Goal: Transaction & Acquisition: Purchase product/service

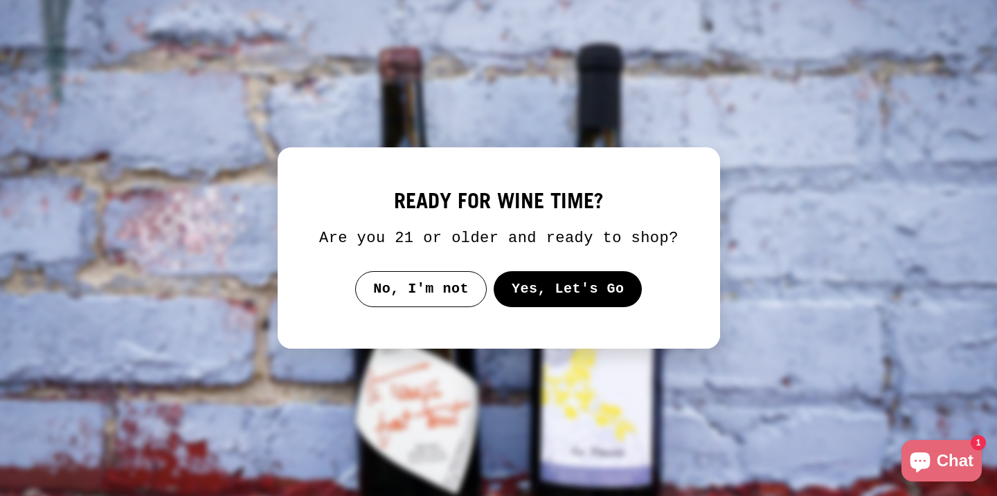
click at [539, 307] on button "Yes, Let's Go" at bounding box center [567, 289] width 149 height 36
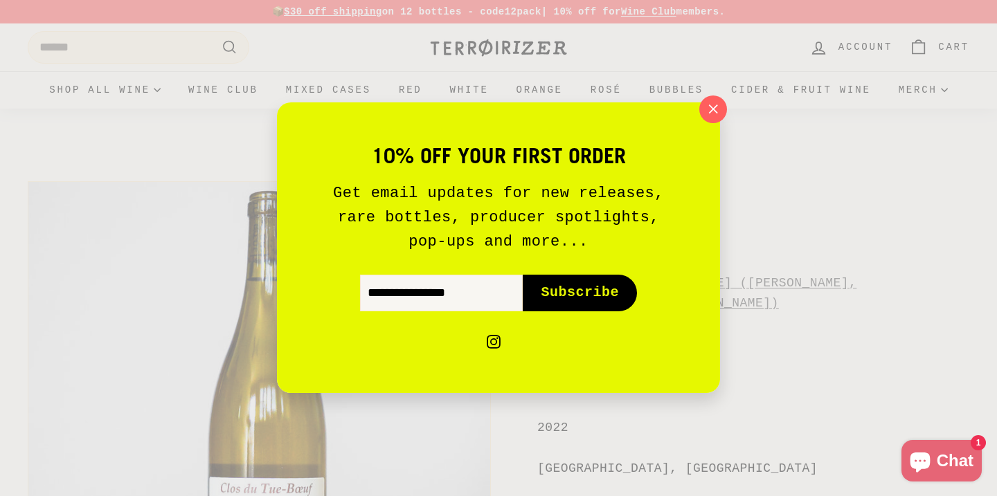
click at [724, 106] on button ""Close (esc)"" at bounding box center [713, 110] width 28 height 28
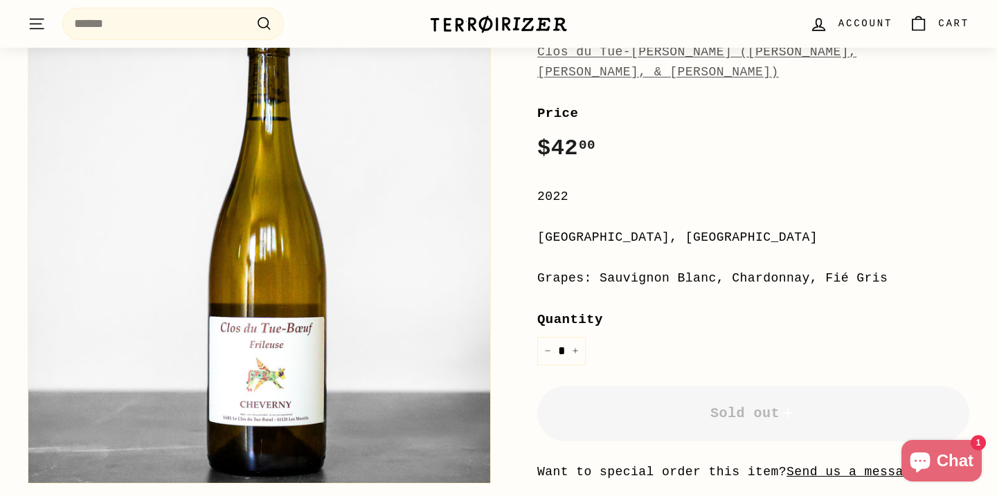
scroll to position [239, 0]
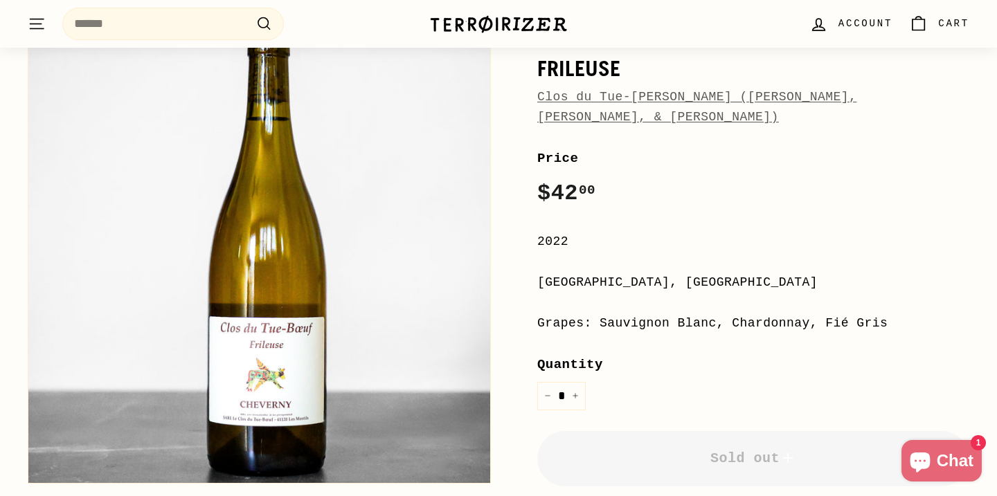
scroll to position [196, 0]
